Goal: Task Accomplishment & Management: Manage account settings

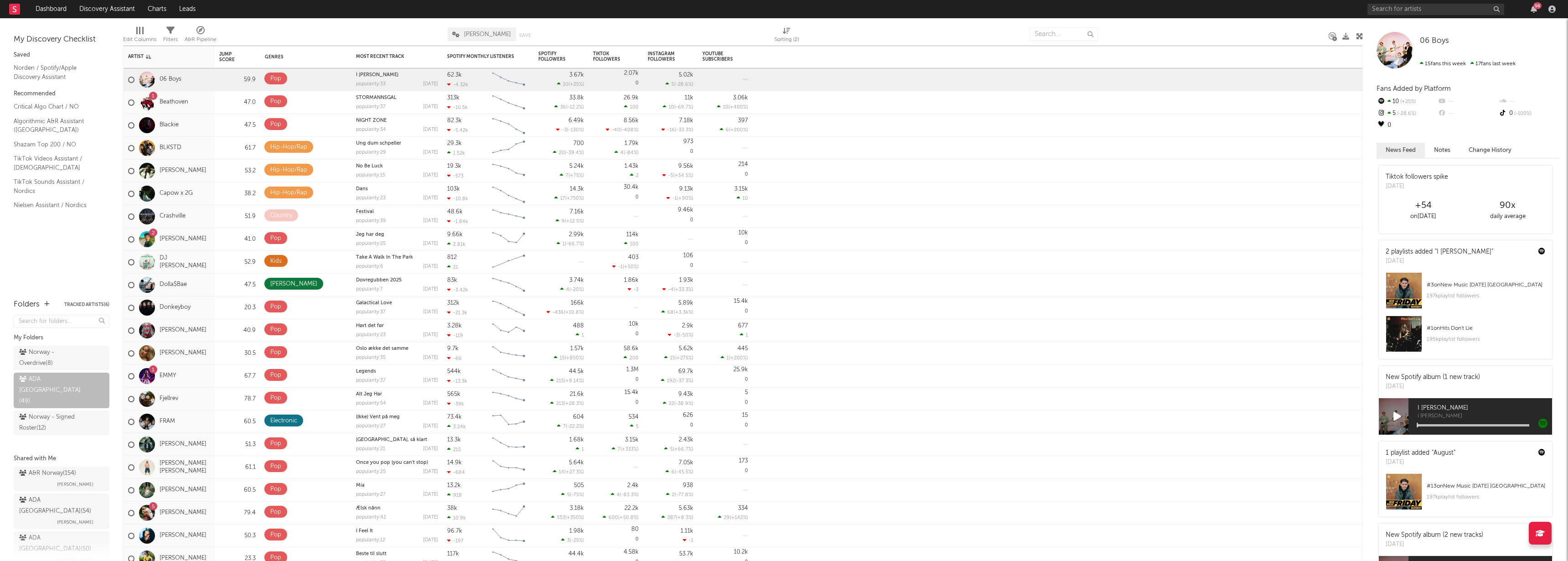
click at [56, 249] on div "My Discovery Checklist Saved Norden / Spotify/Apple Discovery Assistant Recomme…" at bounding box center [62, 153] width 123 height 271
click at [1401, 1] on div "98" at bounding box center [1463, 9] width 192 height 18
click at [1405, 4] on input "text" at bounding box center [1436, 10] width 137 height 12
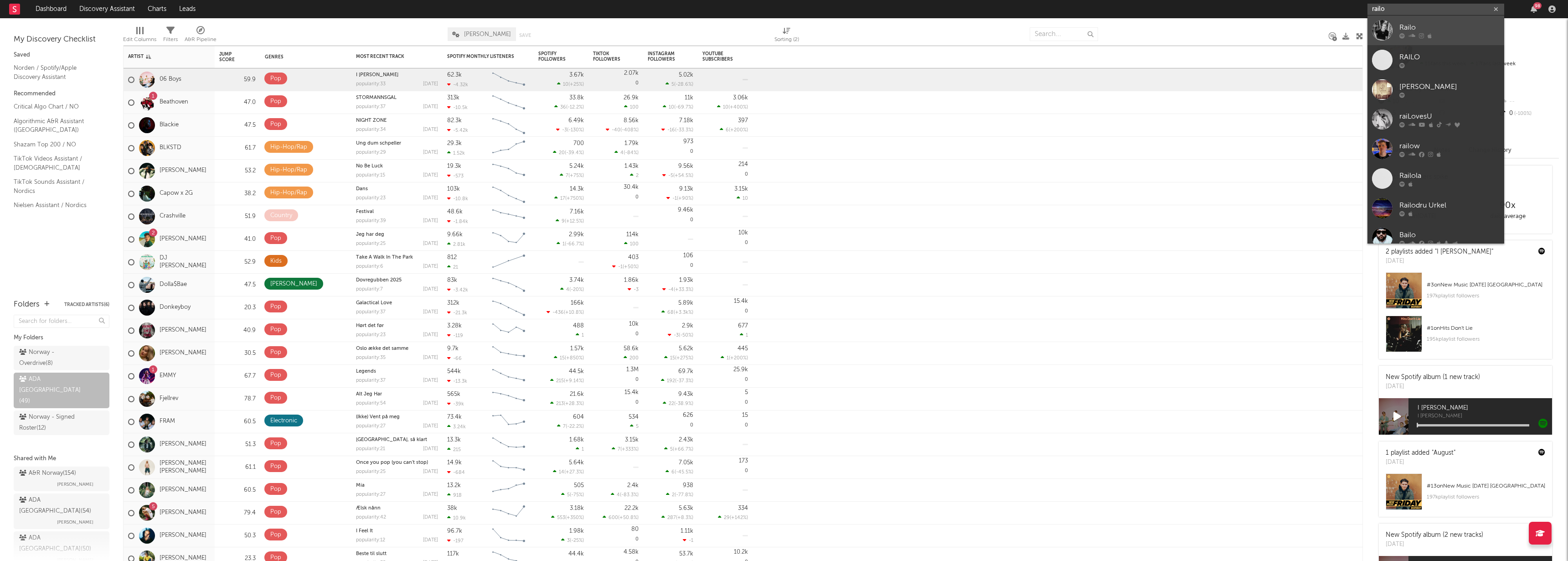
type input "railo"
click at [1412, 35] on icon at bounding box center [1412, 35] width 7 height 5
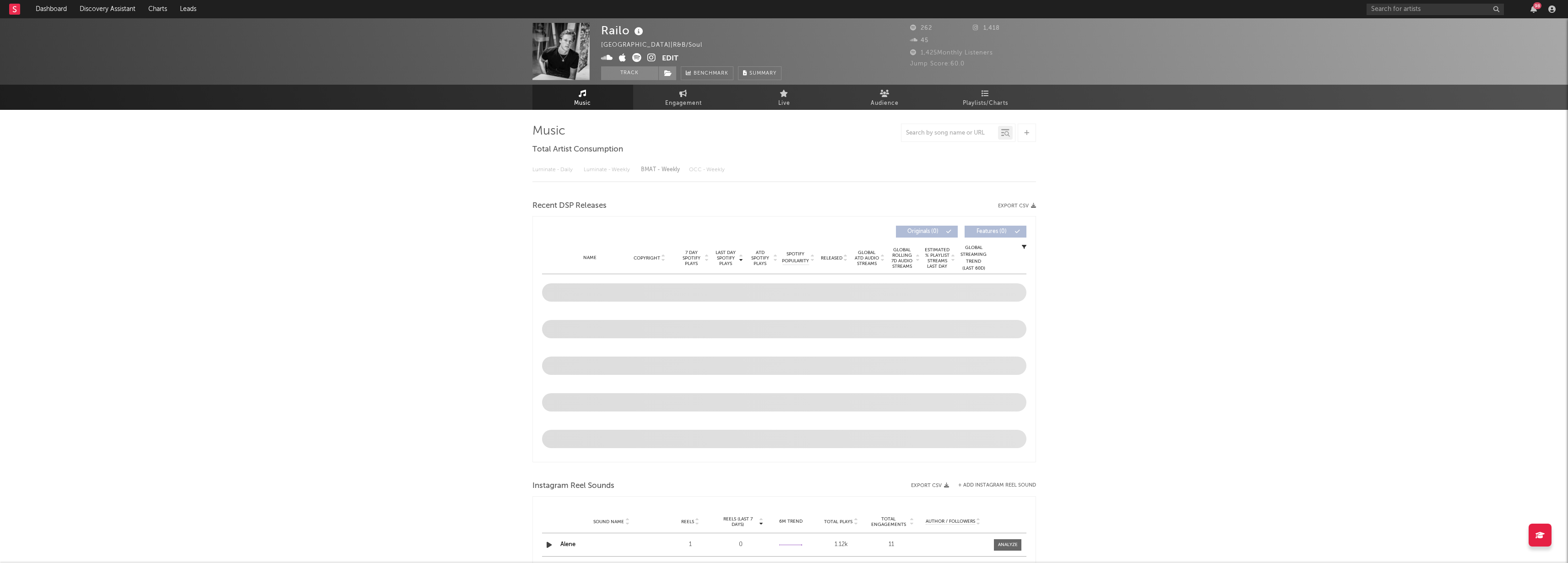
select select "1w"
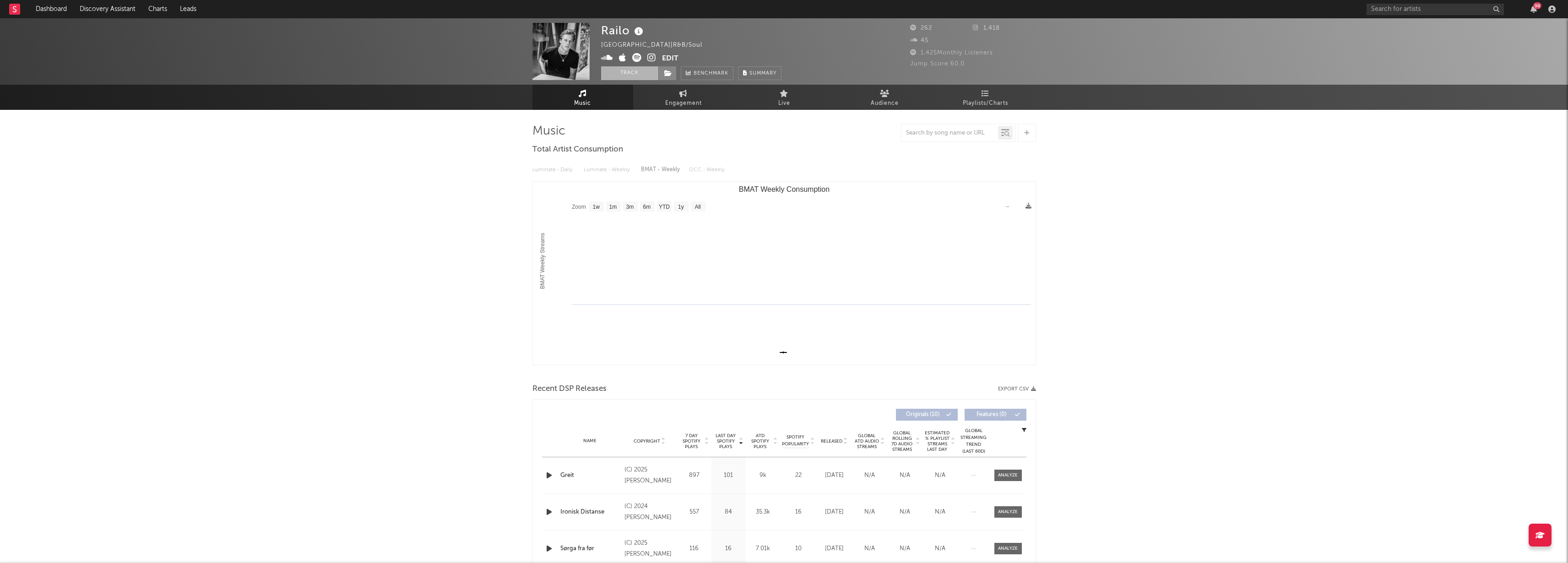
click at [649, 72] on button "Track" at bounding box center [630, 73] width 58 height 14
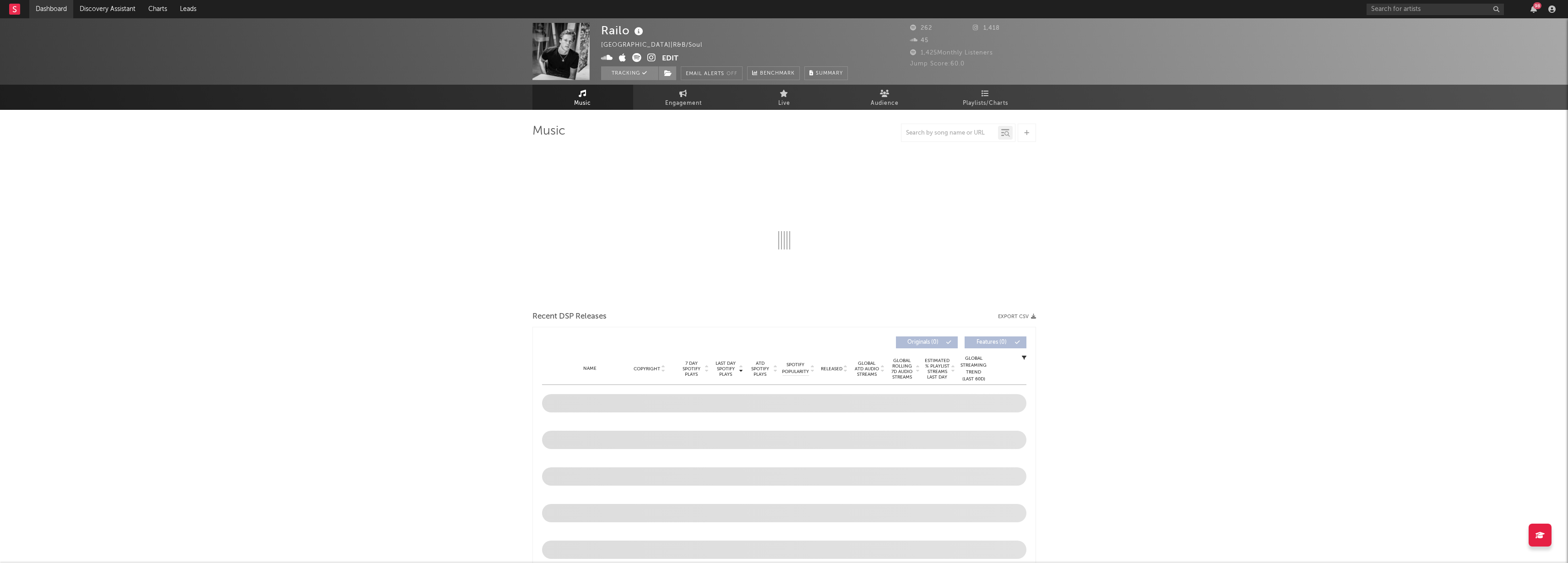
select select "1w"
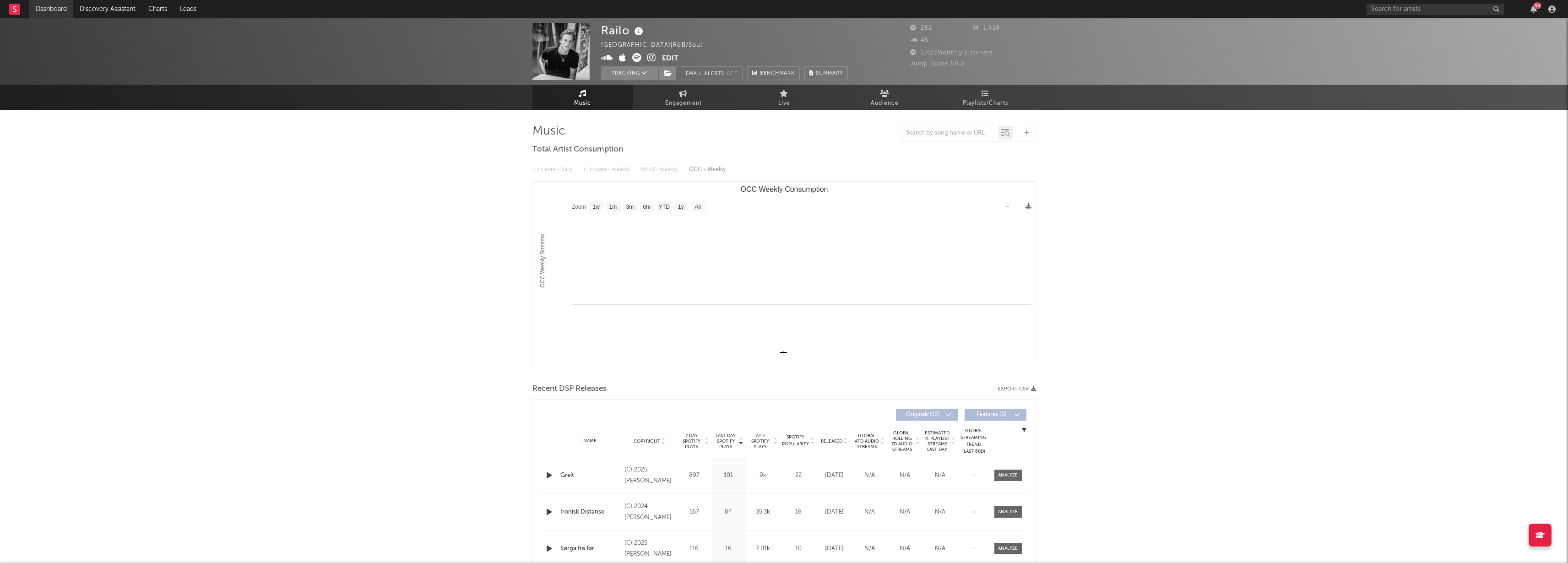
click at [45, 4] on link "Dashboard" at bounding box center [52, 9] width 44 height 18
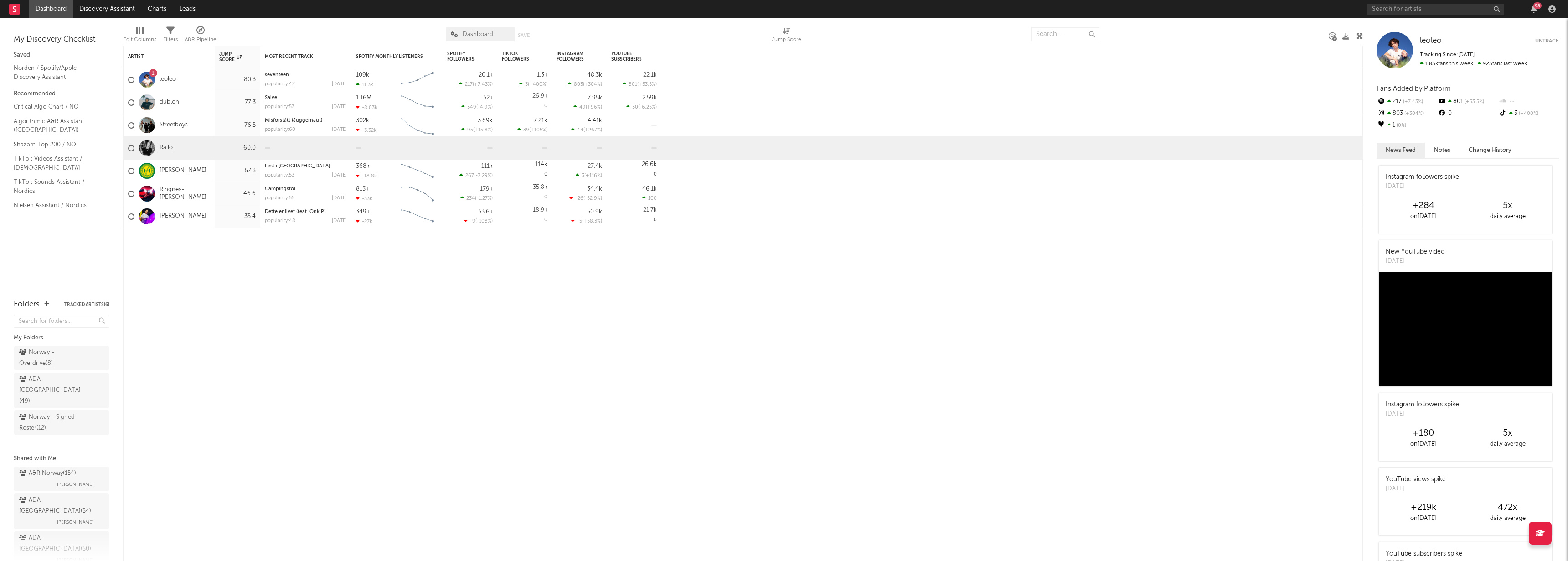
click at [167, 150] on link "Railo" at bounding box center [166, 148] width 13 height 8
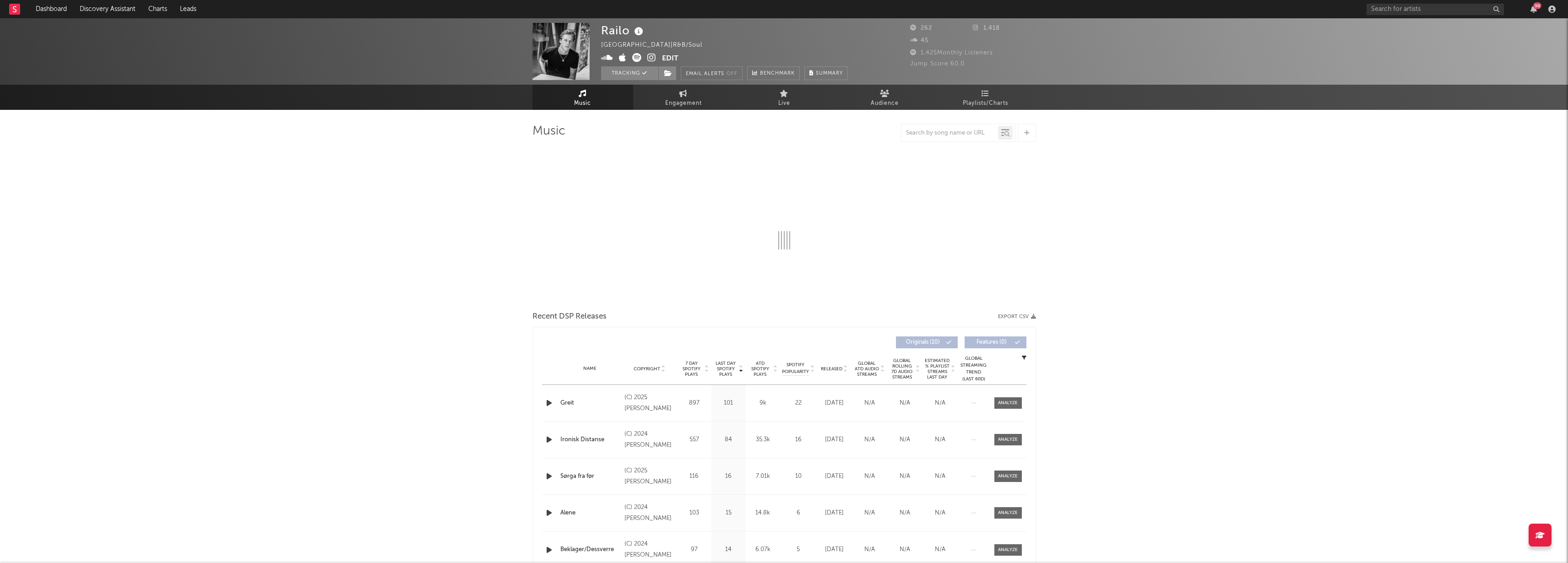
click at [668, 56] on button "Edit" at bounding box center [670, 59] width 16 height 12
select select "1w"
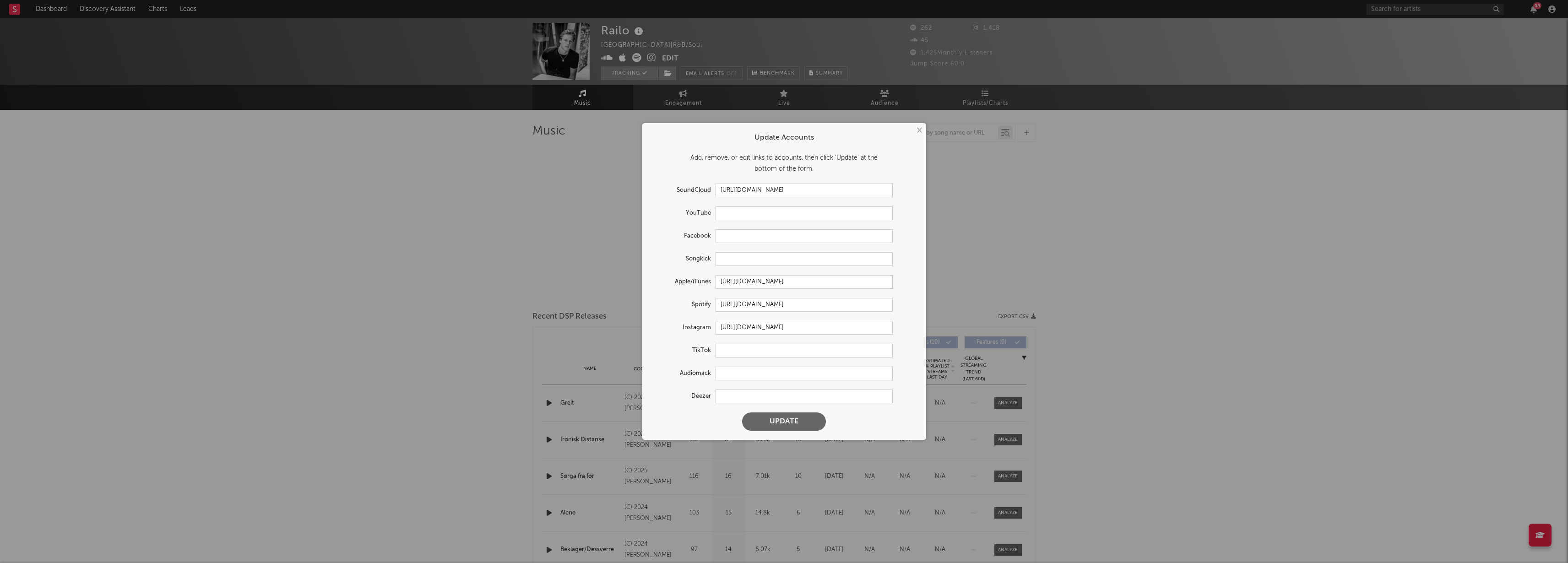
select select "1w"
click at [857, 326] on input "https://www.instagram.com/mariusrailo/" at bounding box center [804, 327] width 177 height 14
click at [742, 349] on input "text" at bounding box center [804, 350] width 177 height 14
paste input "https://www.tiktok.com/@mariusrailo"
type input "https://www.tiktok.com/@mariusrailo"
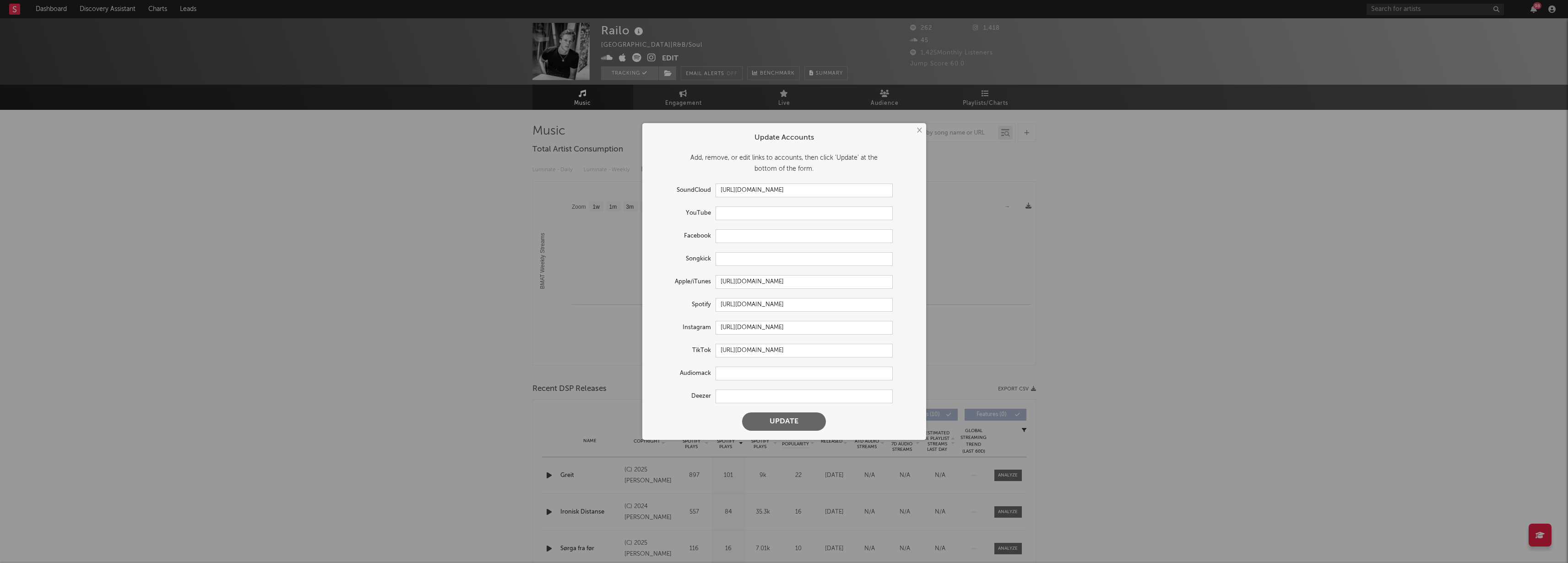
click at [781, 421] on button "Update" at bounding box center [784, 421] width 84 height 18
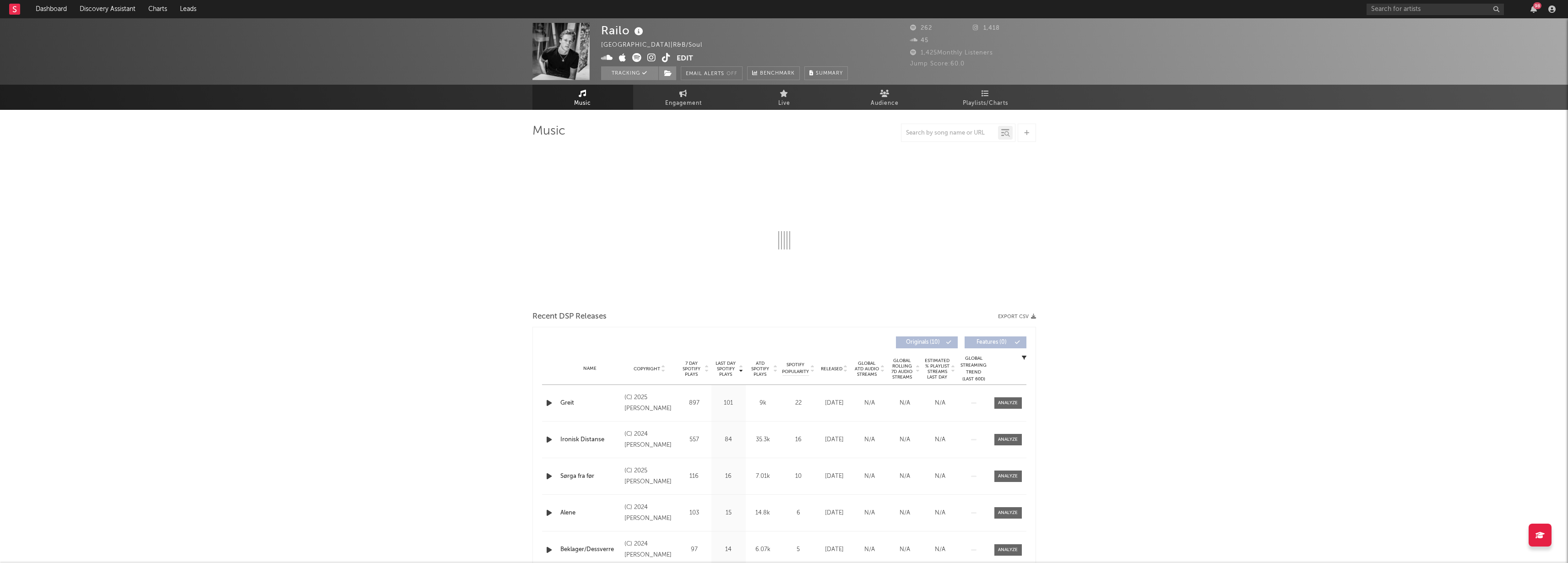
select select "1w"
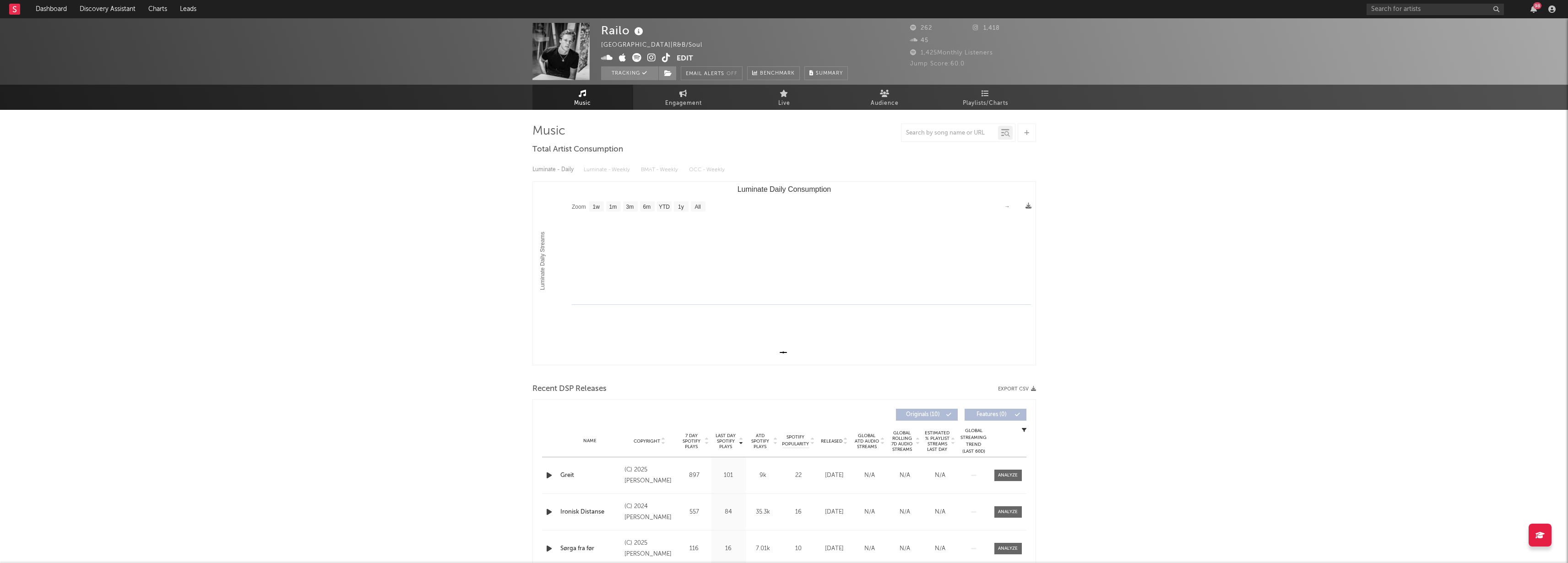
click at [352, 242] on div "Railo Norway | R&B/Soul Edit Tracking Email Alerts Off Benchmark Summary 262 1,…" at bounding box center [784, 553] width 1568 height 1070
click at [56, 12] on link "Dashboard" at bounding box center [52, 9] width 44 height 18
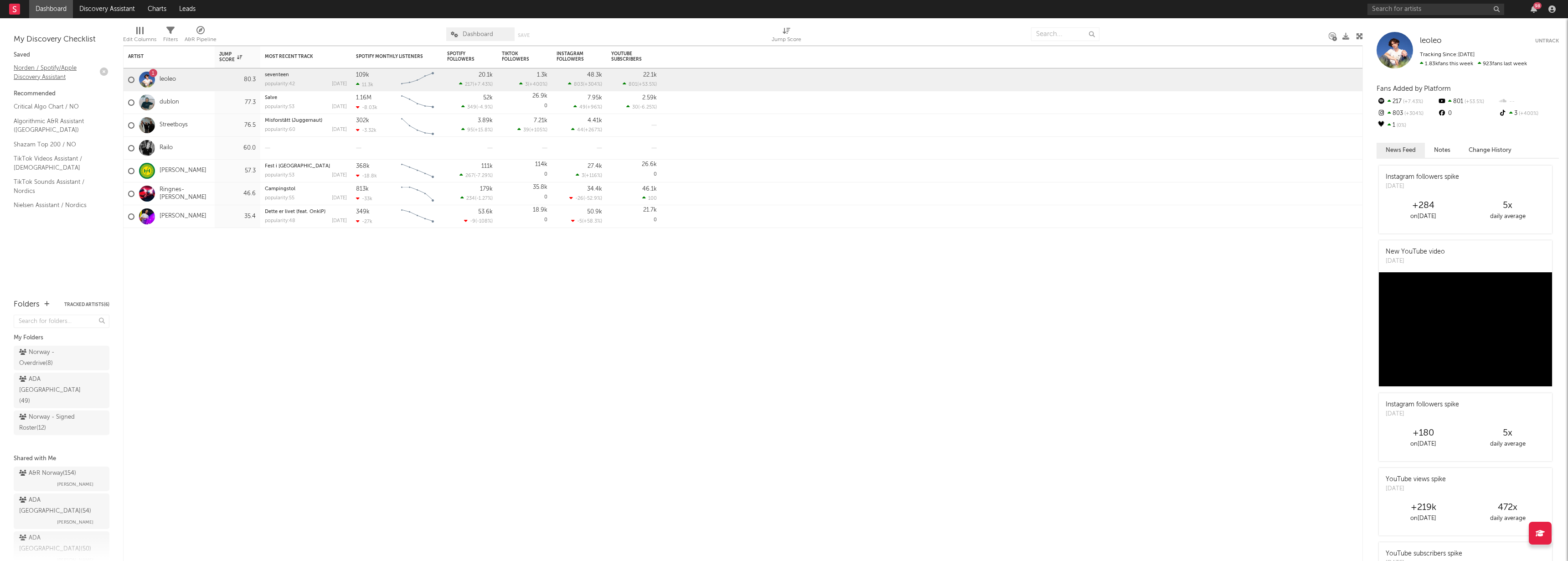
click at [29, 68] on link "Norden / Spotify/Apple Discovery Assistant" at bounding box center [57, 72] width 87 height 18
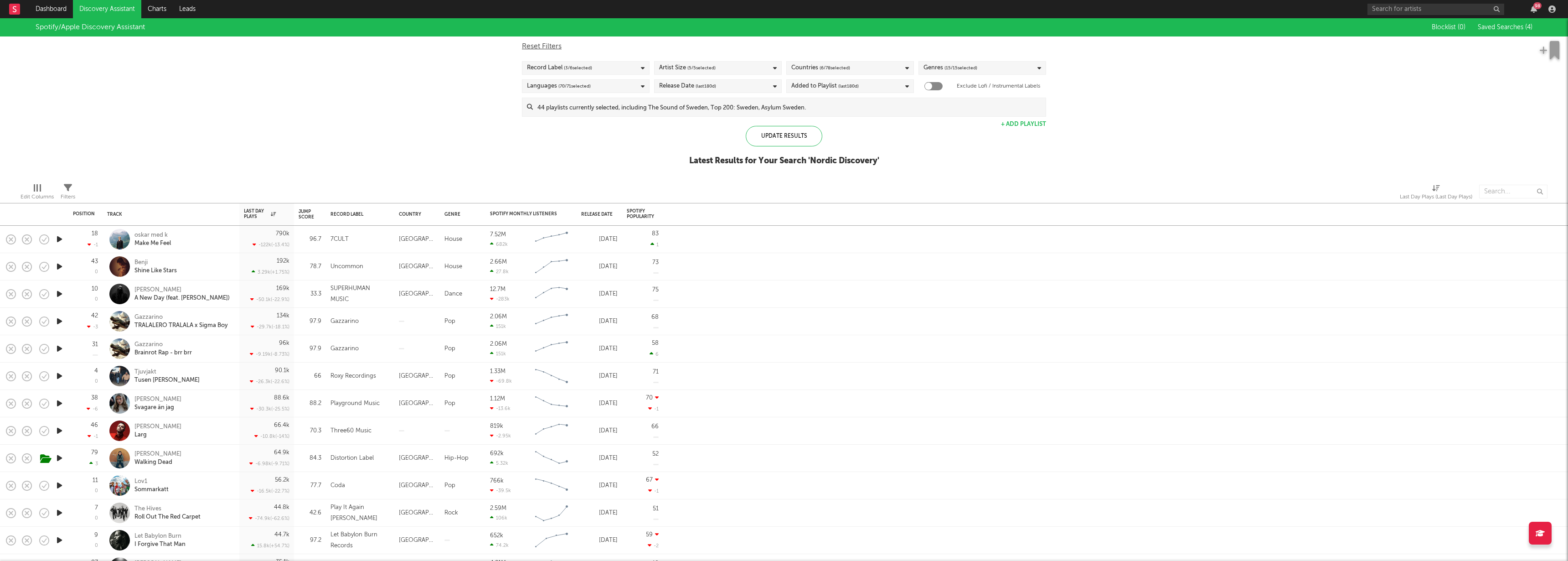
click at [325, 109] on div "Spotify/Apple Discovery Assistant Blocklist ( 0 ) Saved Searches ( 4 ) Reset Fi…" at bounding box center [784, 97] width 1568 height 157
click at [327, 65] on div "Spotify/Apple Discovery Assistant Blocklist ( 0 ) Saved Searches ( 4 ) Reset Fi…" at bounding box center [784, 97] width 1568 height 157
click at [393, 187] on div at bounding box center [407, 191] width 649 height 23
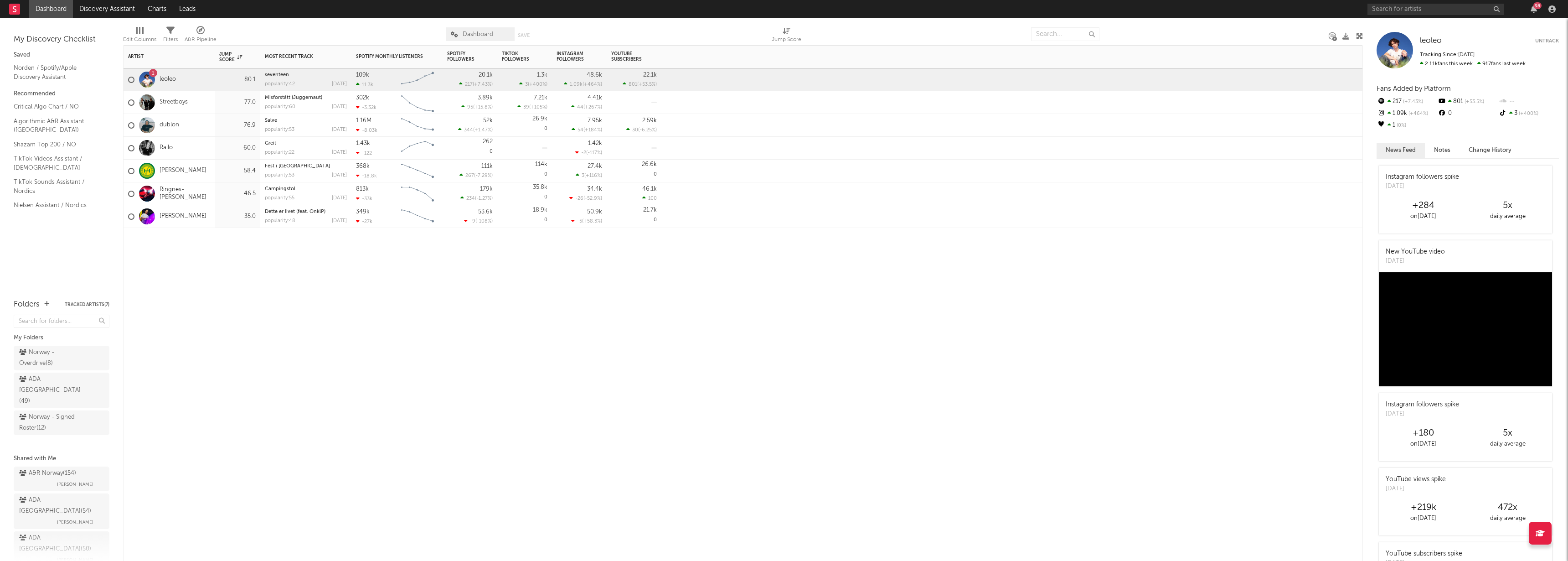
click at [255, 252] on div at bounding box center [237, 241] width 46 height 27
click at [663, 448] on div "Artist Notifications Jump Score Most Recent Track Popularity Released Spotify M…" at bounding box center [743, 303] width 1240 height 515
click at [413, 409] on div "Artist Notifications Jump Score Most Recent Track Popularity Released Spotify M…" at bounding box center [743, 303] width 1240 height 515
click at [242, 269] on div "Artist Notifications Jump Score Most Recent Track Popularity Released Spotify M…" at bounding box center [743, 303] width 1240 height 515
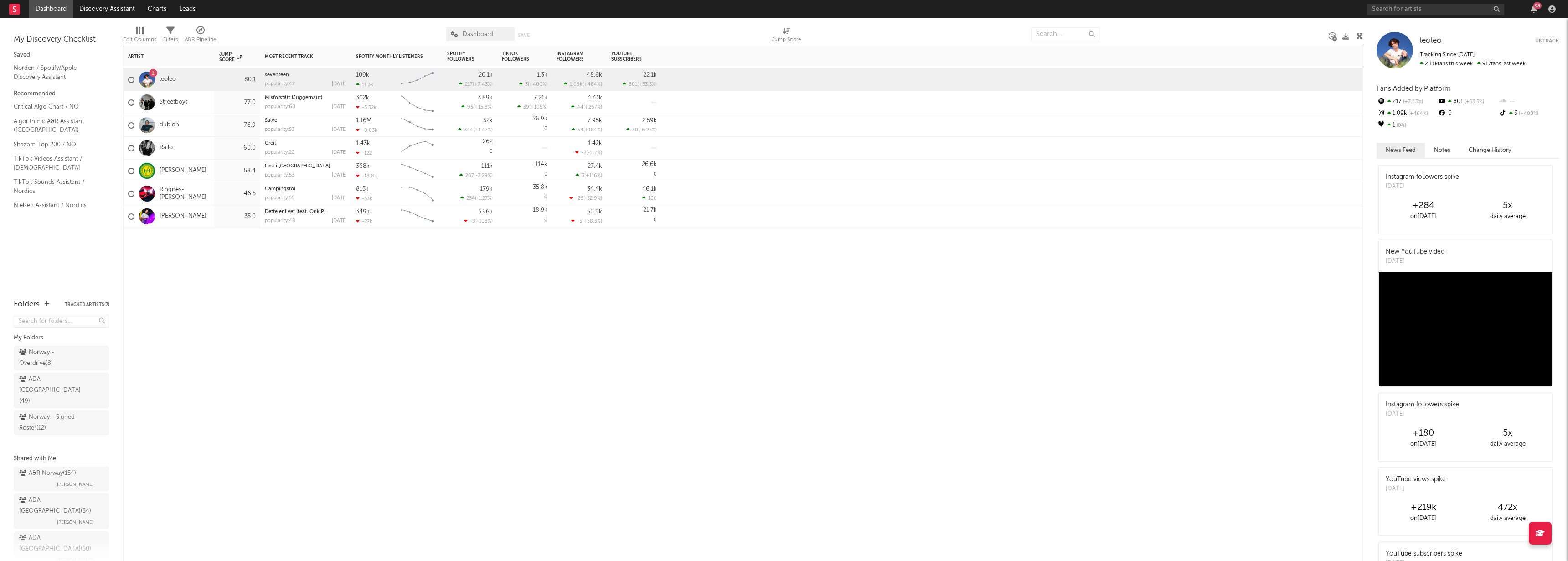
click at [317, 267] on div "Artist Notifications Jump Score Most Recent Track Popularity Released Spotify M…" at bounding box center [743, 303] width 1240 height 515
drag, startPoint x: 736, startPoint y: 273, endPoint x: 253, endPoint y: 154, distance: 497.4
click at [314, 158] on div "Artist Notifications Jump Score Most Recent Track Popularity Released Spotify M…" at bounding box center [743, 303] width 1240 height 515
click at [302, 287] on div "Artist Notifications Jump Score Most Recent Track Popularity Released Spotify M…" at bounding box center [743, 303] width 1240 height 515
click at [239, 262] on div "Artist Notifications Jump Score Most Recent Track Popularity Released Spotify M…" at bounding box center [743, 303] width 1240 height 515
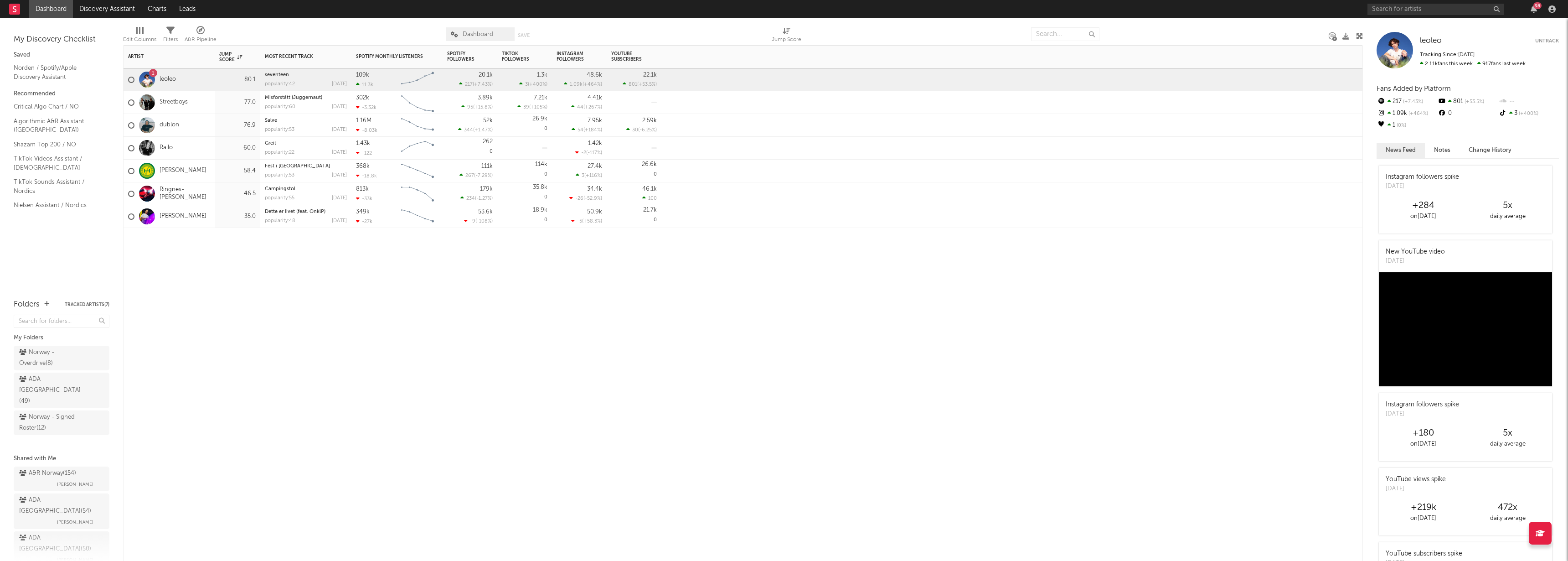
click at [288, 281] on div "Artist Notifications Jump Score Most Recent Track Popularity Released Spotify M…" at bounding box center [743, 303] width 1240 height 515
click at [305, 299] on div "Artist Notifications Jump Score Most Recent Track Popularity Released Spotify M…" at bounding box center [743, 303] width 1240 height 515
click at [321, 277] on div "Artist Notifications Jump Score Most Recent Track Popularity Released Spotify M…" at bounding box center [743, 303] width 1240 height 515
click at [210, 108] on div "Streetboys" at bounding box center [169, 102] width 91 height 23
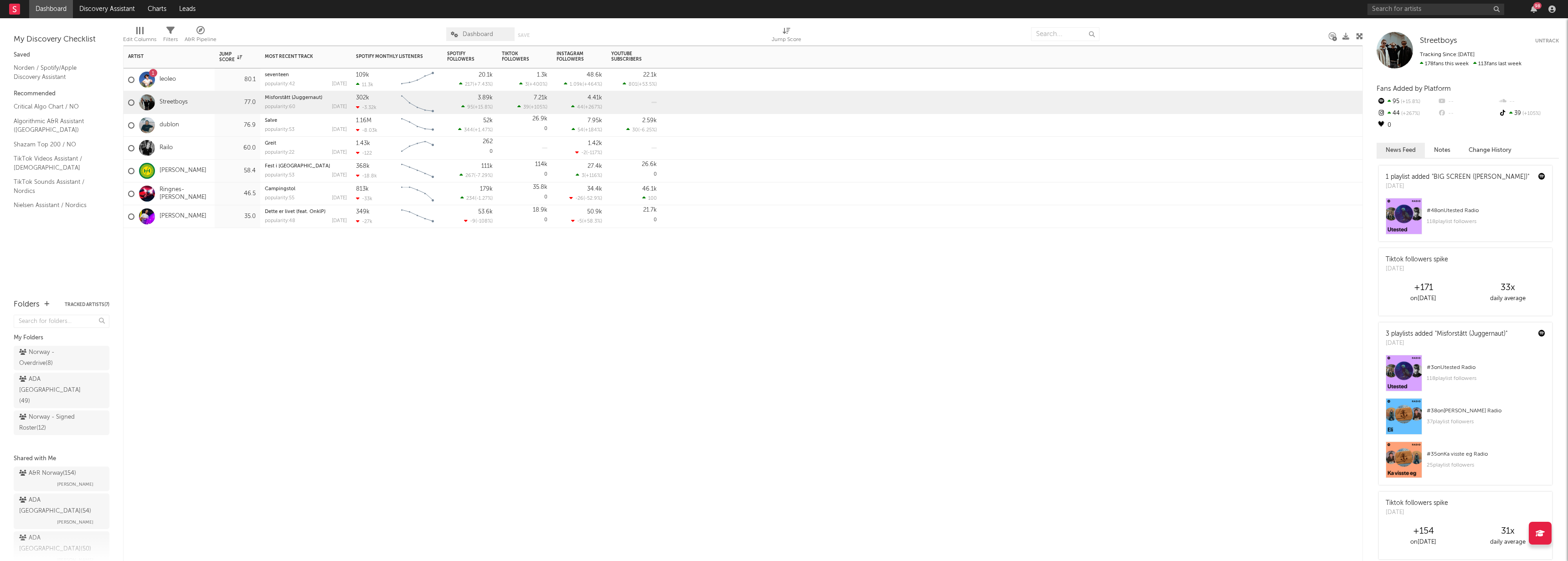
click at [209, 122] on div "dublon" at bounding box center [169, 125] width 91 height 23
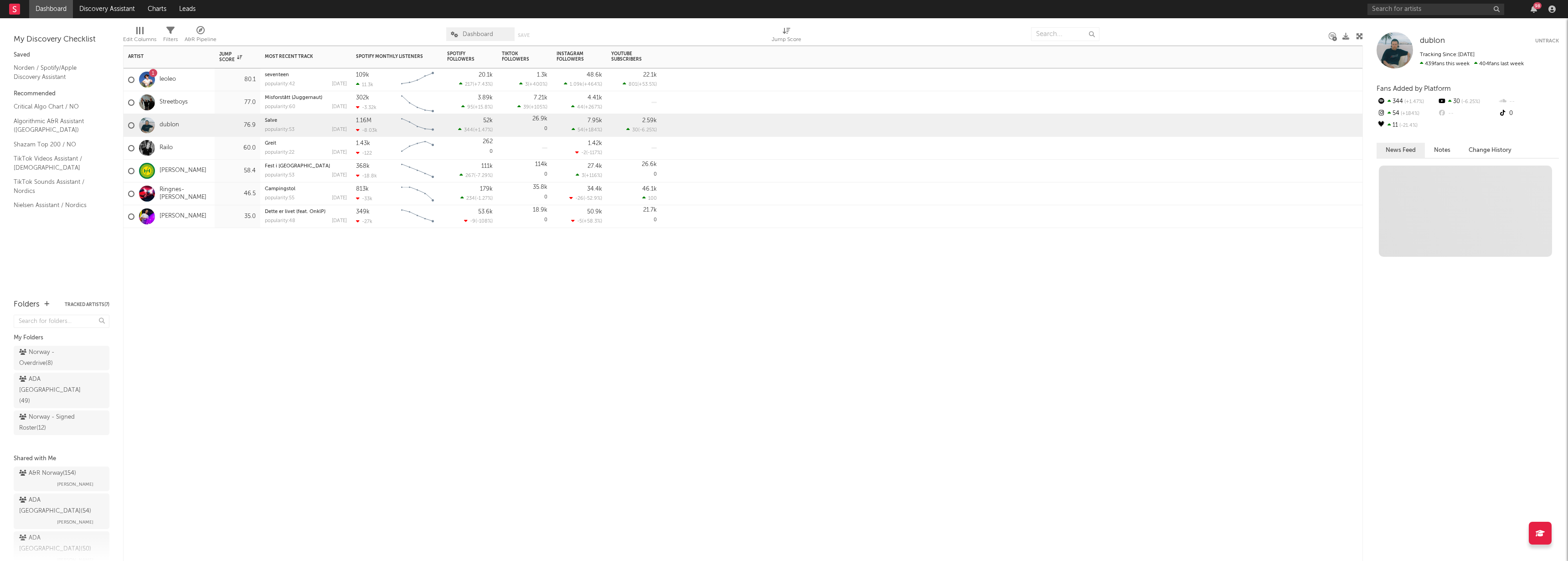
click at [206, 147] on div "Railo" at bounding box center [169, 148] width 91 height 23
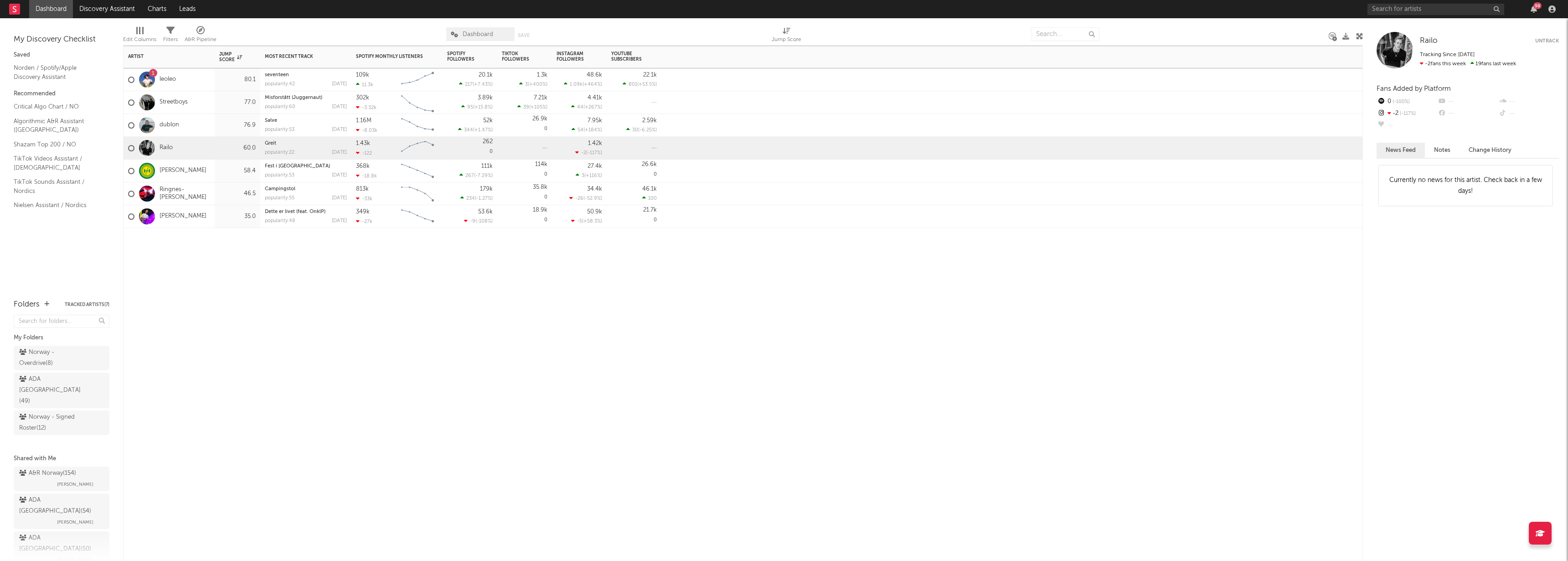
click at [197, 165] on div "Hagle" at bounding box center [169, 170] width 91 height 23
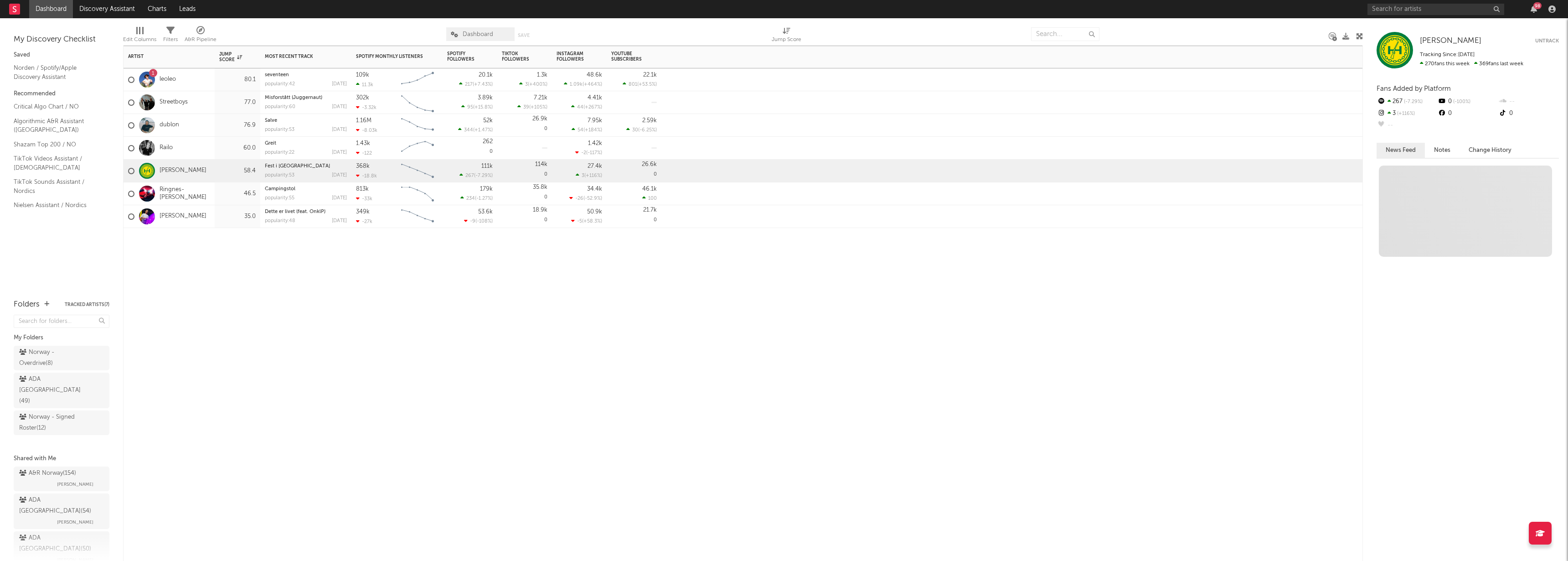
click at [210, 200] on div "Ringnes-[PERSON_NAME]" at bounding box center [169, 193] width 91 height 23
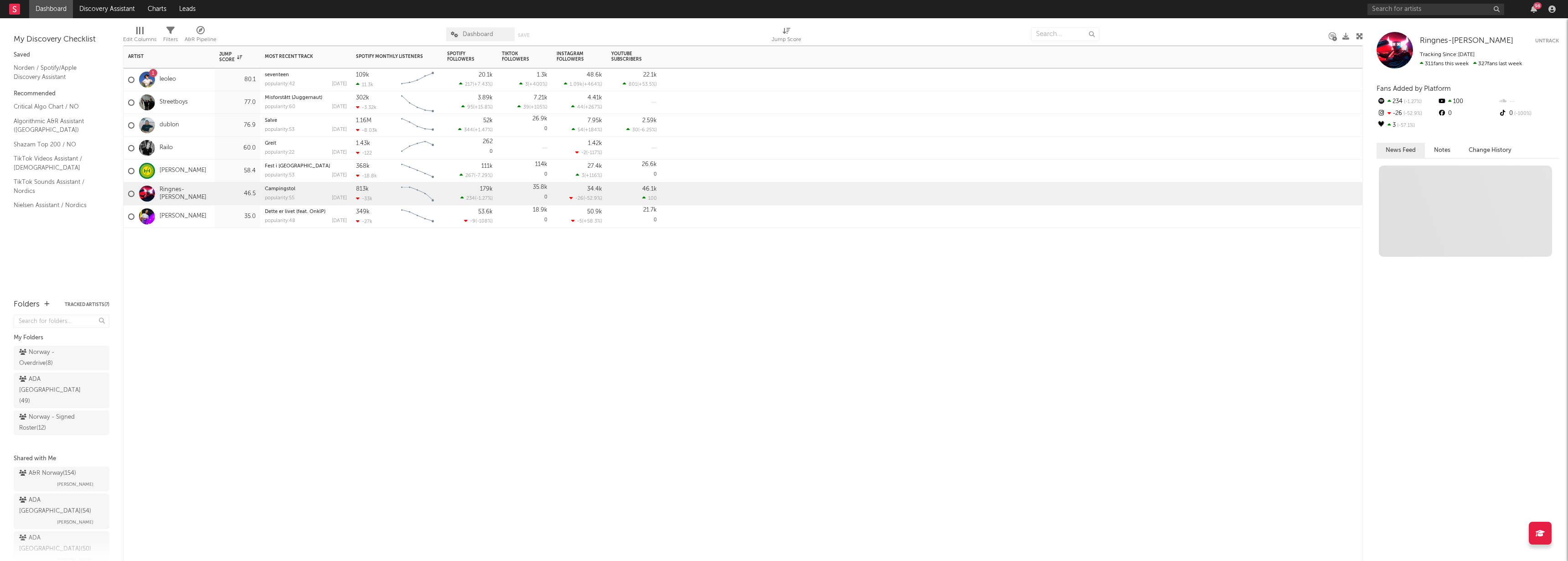
click at [211, 217] on div "[PERSON_NAME]" at bounding box center [169, 216] width 91 height 23
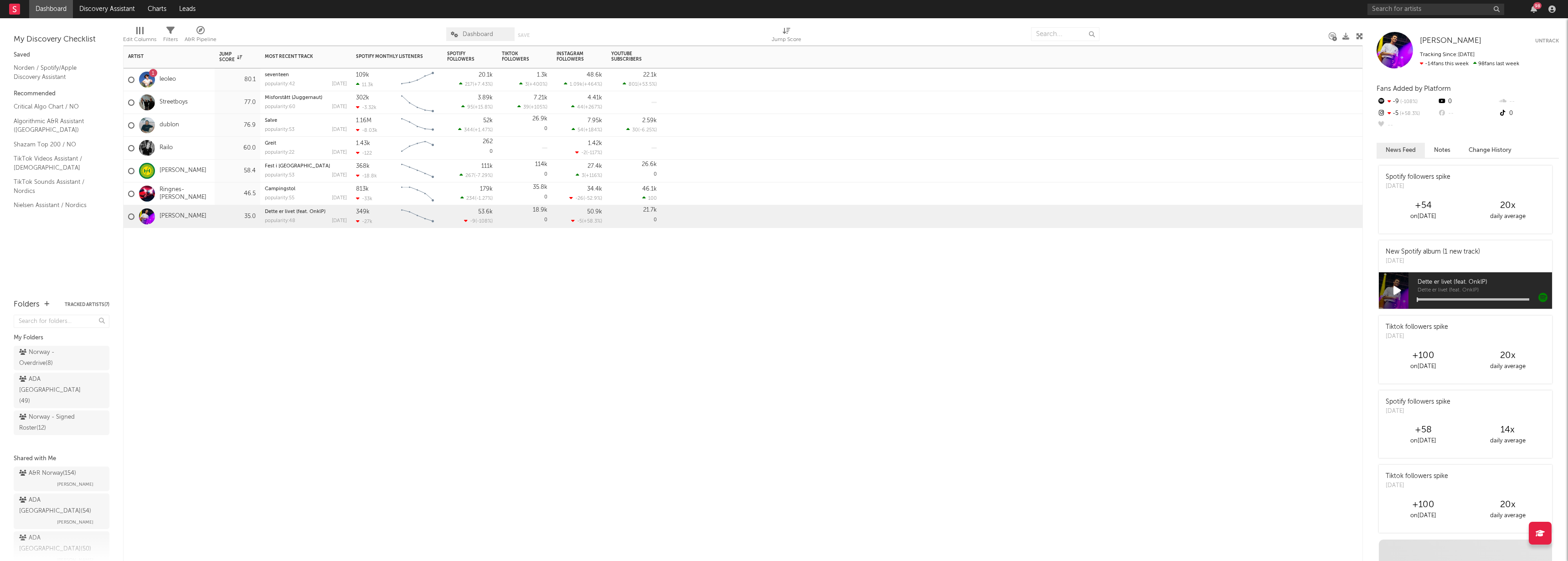
click at [597, 369] on div "Artist Notifications Jump Score Most Recent Track Popularity Released Spotify M…" at bounding box center [743, 303] width 1240 height 515
click at [400, 324] on div "Artist Notifications Jump Score Most Recent Track Popularity Released Spotify M…" at bounding box center [743, 303] width 1240 height 515
click at [217, 253] on div at bounding box center [237, 241] width 46 height 27
click at [274, 259] on div "Artist Notifications Jump Score Most Recent Track Popularity Released Spotify M…" at bounding box center [743, 303] width 1240 height 515
click at [369, 318] on div "Artist Notifications Jump Score Most Recent Track Popularity Released Spotify M…" at bounding box center [743, 303] width 1240 height 515
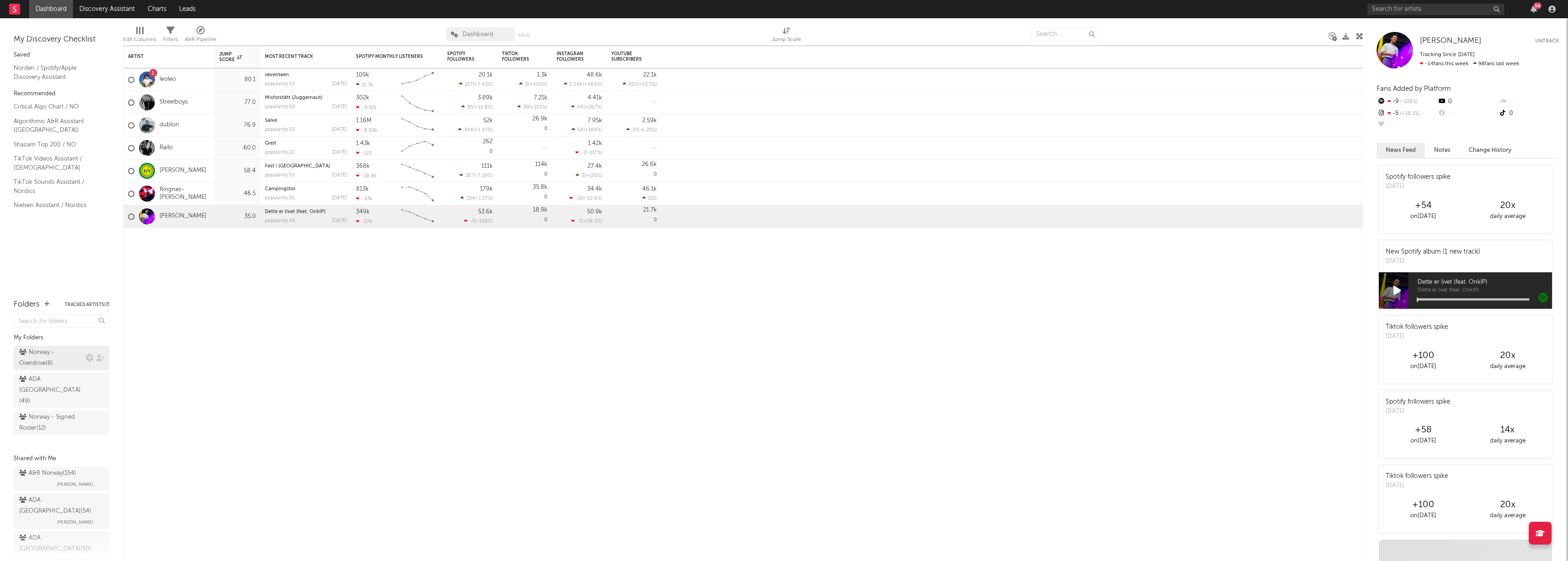
click at [42, 364] on div "Norway - Overdrive ( 8 )" at bounding box center [51, 358] width 65 height 22
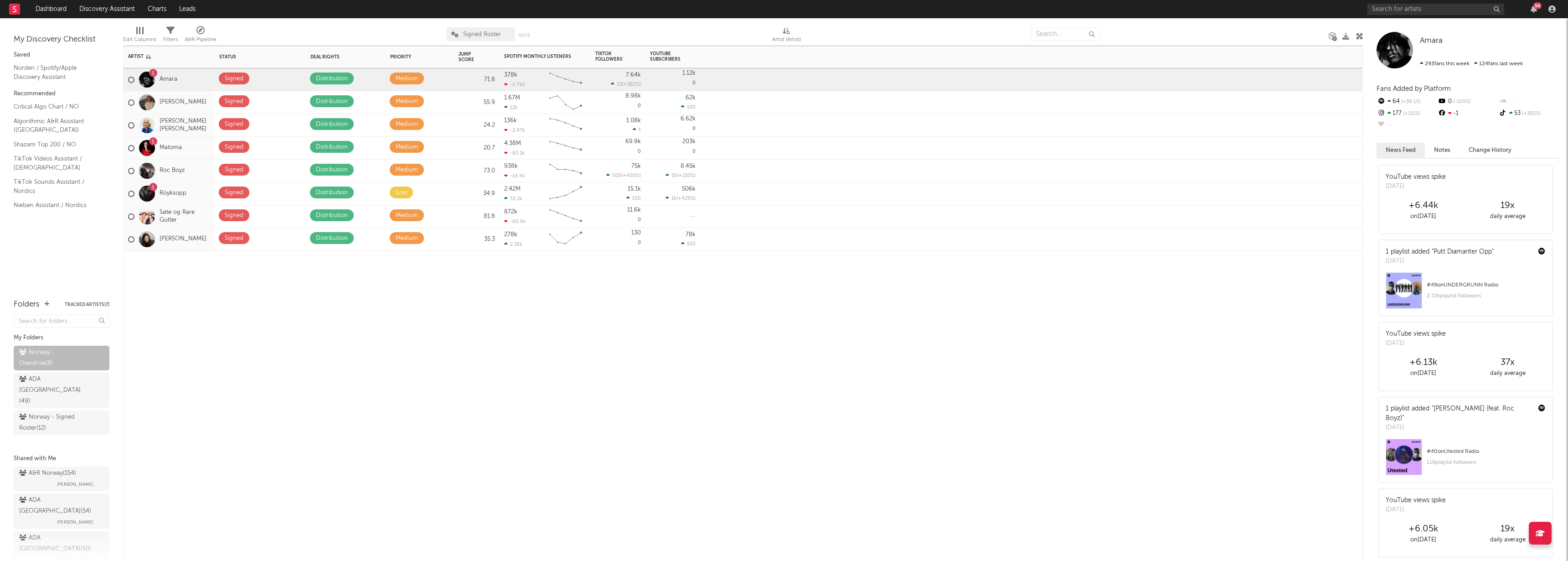
click at [472, 323] on div "Artist Notifications Status Edit settings for Status Deal Rights Edit settings …" at bounding box center [743, 303] width 1240 height 515
click at [382, 339] on div "Artist Notifications Status Edit settings for Status Deal Rights Edit settings …" at bounding box center [743, 303] width 1240 height 515
click at [394, 323] on div "Artist Notifications Status Edit settings for Status Deal Rights Edit settings …" at bounding box center [743, 303] width 1240 height 515
click at [327, 377] on div "Artist Notifications Status Edit settings for Status Deal Rights Edit settings …" at bounding box center [743, 303] width 1240 height 515
click at [327, 386] on div "Artist Notifications Status Edit settings for Status Deal Rights Edit settings …" at bounding box center [743, 303] width 1240 height 515
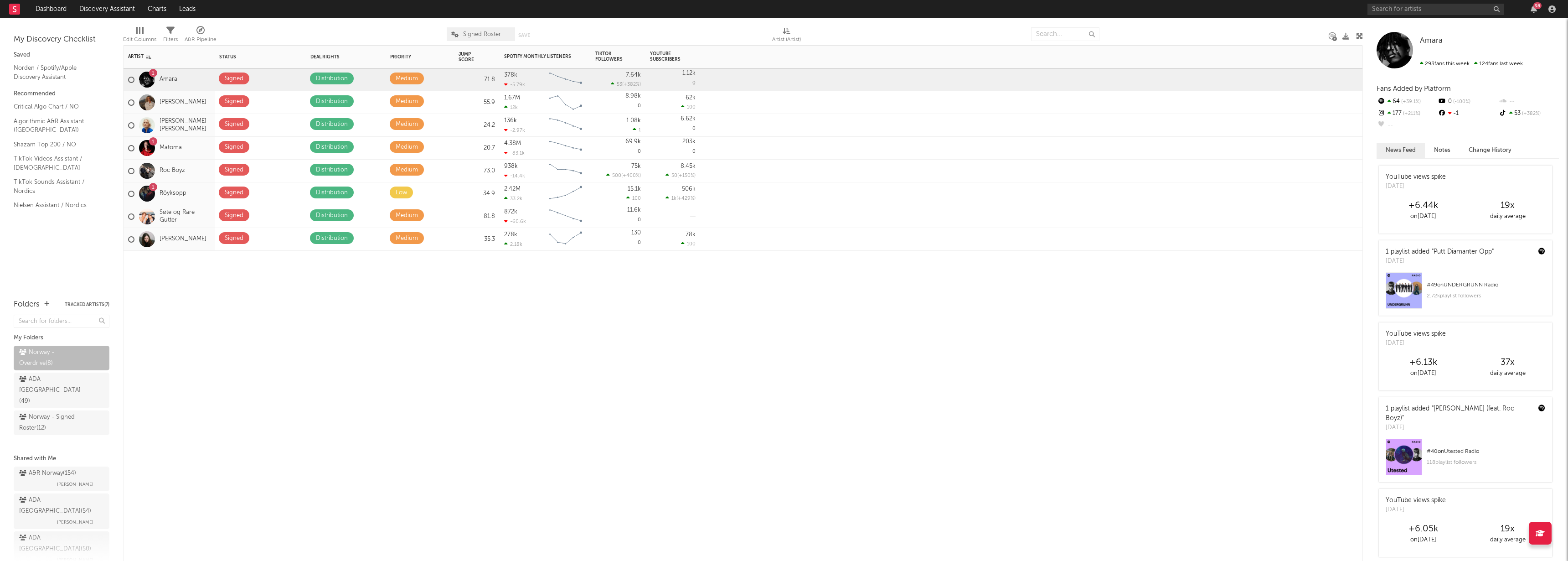
click at [334, 371] on div "Artist Notifications Status Edit settings for Status Deal Rights Edit settings …" at bounding box center [743, 303] width 1240 height 515
click at [393, 319] on div "Artist Notifications Status Edit settings for Status Deal Rights Edit settings …" at bounding box center [743, 303] width 1240 height 515
click at [286, 308] on div "Artist Notifications Status Edit settings for Status Deal Rights Edit settings …" at bounding box center [743, 303] width 1240 height 515
click at [295, 287] on div "Artist Notifications Status Edit settings for Status Deal Rights Edit settings …" at bounding box center [743, 303] width 1240 height 515
click at [308, 375] on div "Artist Notifications Status Edit settings for Status Deal Rights Edit settings …" at bounding box center [743, 303] width 1240 height 515
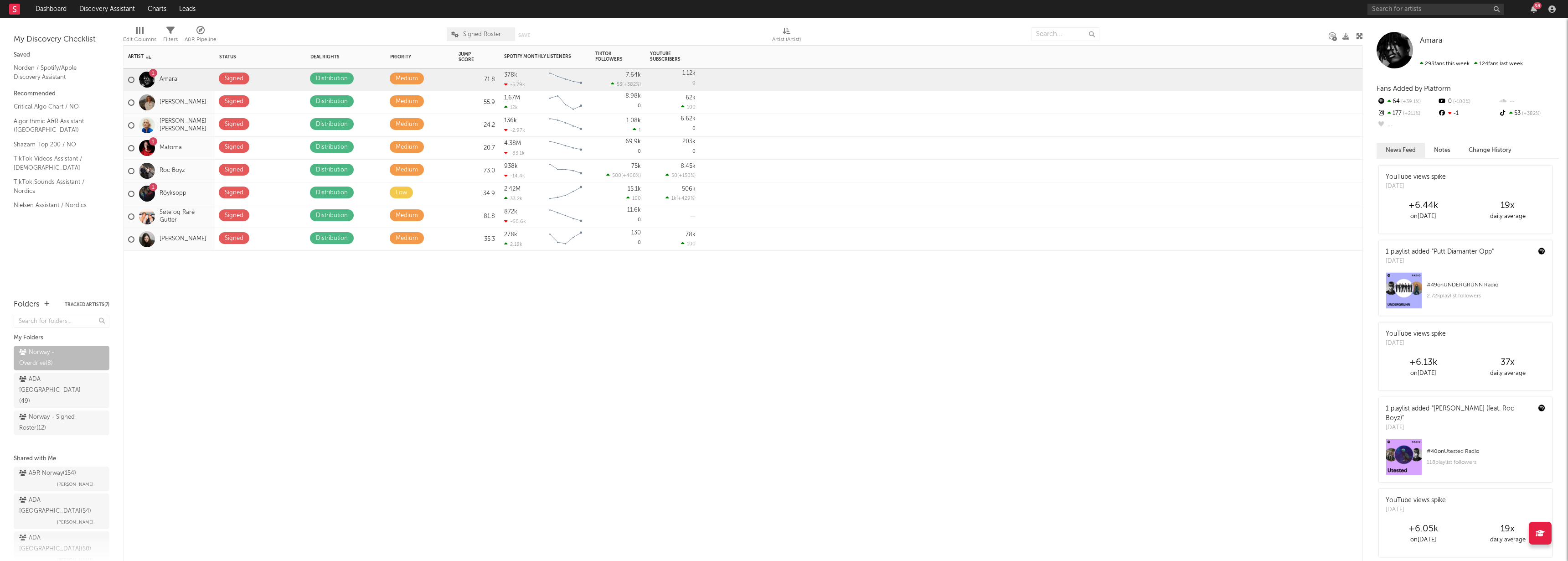
click at [354, 295] on div "Artist Notifications Status Edit settings for Status Deal Rights Edit settings …" at bounding box center [743, 303] width 1240 height 515
click at [55, 412] on div "Norway - Signed Roster ( 12 )" at bounding box center [51, 423] width 65 height 22
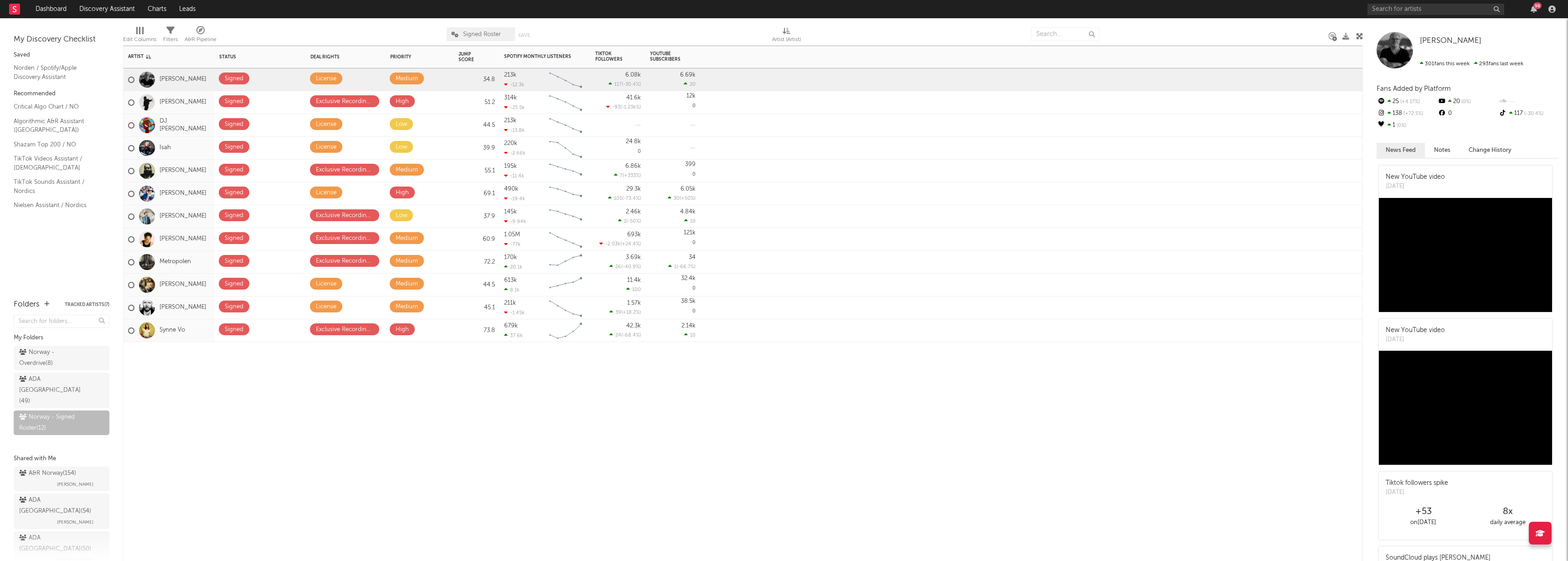
click at [249, 383] on div "Artist Notifications Status Edit settings for Status Deal Rights Edit settings …" at bounding box center [743, 303] width 1240 height 515
click at [248, 383] on div "Artist Notifications Status Edit settings for Status Deal Rights Edit settings …" at bounding box center [743, 303] width 1240 height 515
click at [213, 384] on div "Artist Notifications Status Edit settings for Status Deal Rights Edit settings …" at bounding box center [743, 303] width 1240 height 515
click at [216, 387] on div "Artist Notifications Status Edit settings for Status Deal Rights Edit settings …" at bounding box center [743, 303] width 1240 height 515
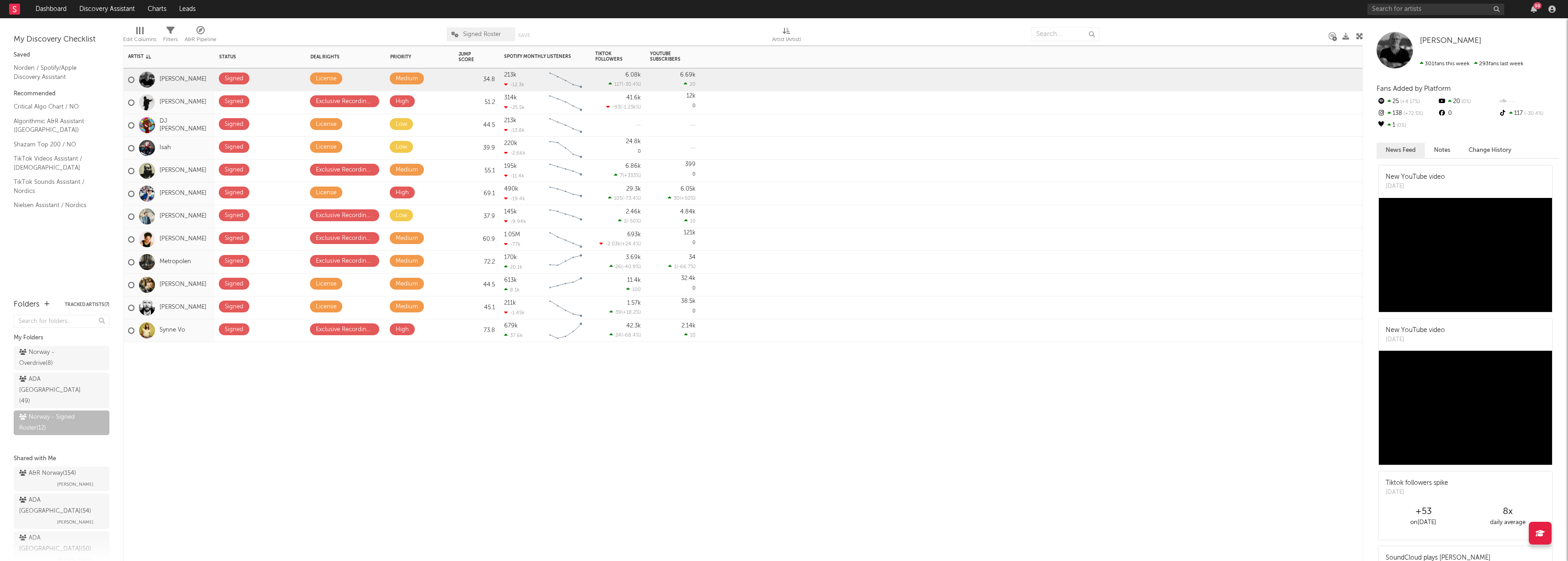
click at [255, 392] on div "Artist Notifications Status Edit settings for Status Deal Rights Edit settings …" at bounding box center [743, 303] width 1240 height 515
click at [214, 388] on div "Artist Notifications Status Edit settings for Status Deal Rights Edit settings …" at bounding box center [743, 303] width 1240 height 515
click at [448, 429] on div "Artist Notifications Status Edit settings for Status Deal Rights Edit settings …" at bounding box center [743, 303] width 1240 height 515
click at [820, 521] on div "Artist Notifications Status Edit settings for Status Deal Rights Edit settings …" at bounding box center [743, 303] width 1240 height 515
click at [611, 461] on div "Artist Notifications Status Edit settings for Status Deal Rights Edit settings …" at bounding box center [743, 303] width 1240 height 515
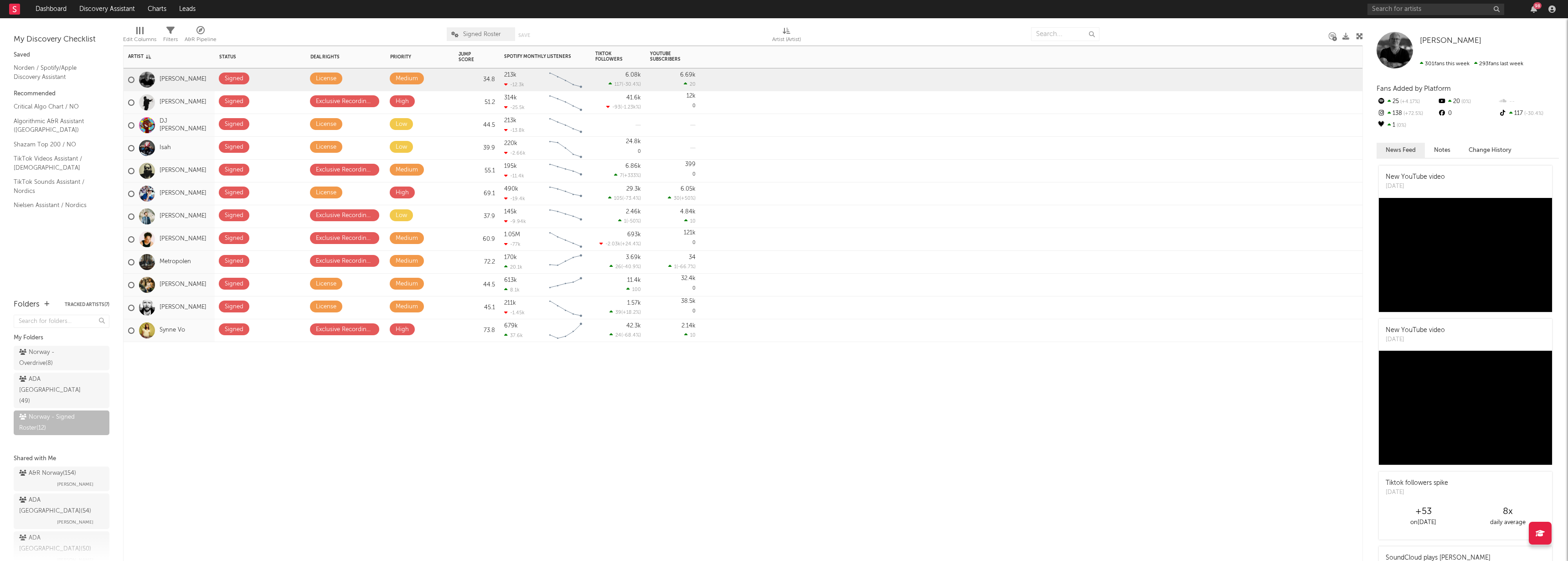
click at [393, 421] on div "Artist Notifications Status Edit settings for Status Deal Rights Edit settings …" at bounding box center [743, 303] width 1240 height 515
click at [425, 386] on div "Artist Notifications Status Edit settings for Status Deal Rights Edit settings …" at bounding box center [743, 303] width 1240 height 515
drag, startPoint x: 436, startPoint y: 377, endPoint x: 437, endPoint y: 389, distance: 12.0
click at [437, 389] on div "Artist Notifications Status Edit settings for Status Deal Rights Edit settings …" at bounding box center [743, 303] width 1240 height 515
